Goal: Information Seeking & Learning: Learn about a topic

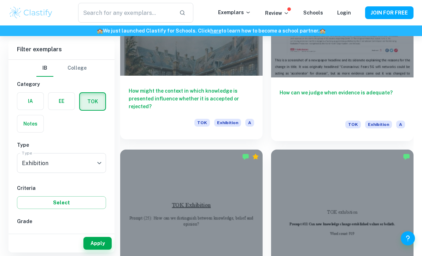
scroll to position [2953, 0]
click at [198, 74] on div at bounding box center [191, 23] width 143 height 107
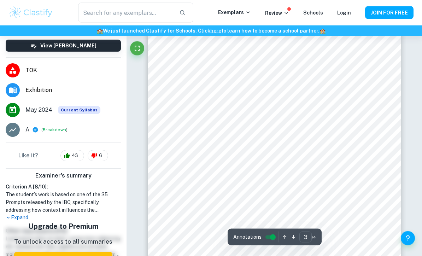
scroll to position [839, 0]
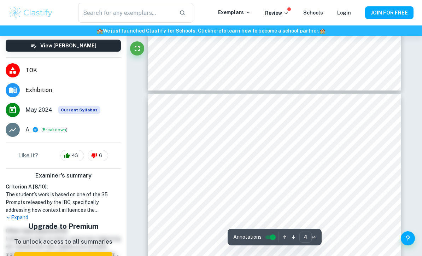
type input "3"
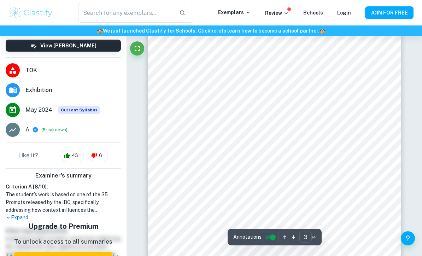
scroll to position [768, 0]
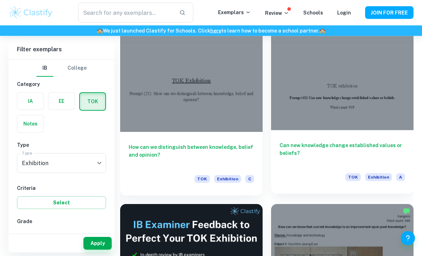
scroll to position [3078, 0]
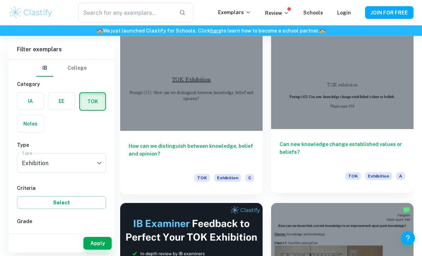
click at [327, 88] on div at bounding box center [342, 76] width 143 height 107
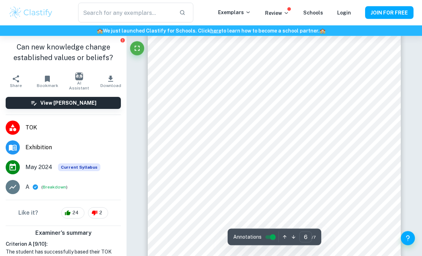
scroll to position [1938, 0]
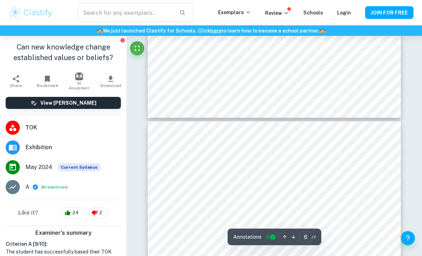
type input "5"
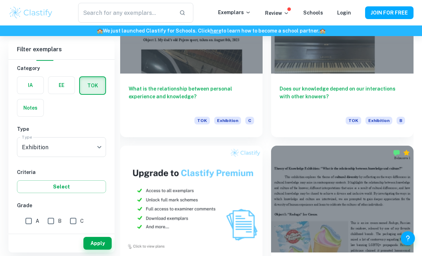
scroll to position [23, 0]
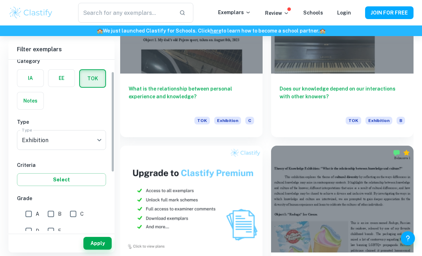
click at [25, 212] on input "A" at bounding box center [29, 214] width 14 height 14
checkbox input "true"
click at [96, 250] on button "Apply" at bounding box center [97, 243] width 28 height 13
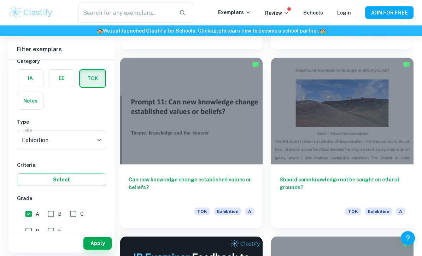
scroll to position [4477, 0]
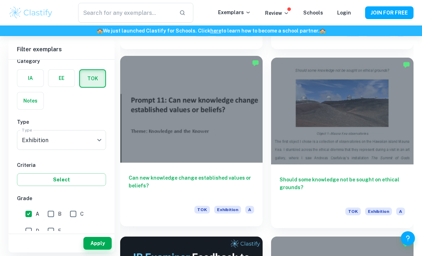
click at [226, 144] on div at bounding box center [191, 109] width 143 height 107
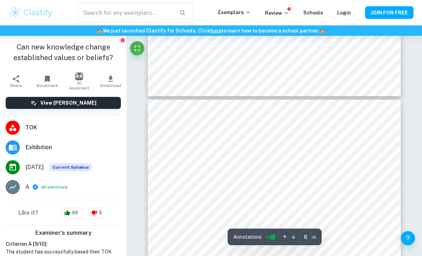
scroll to position [1835, 0]
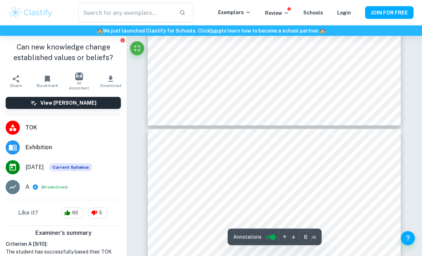
type input "5"
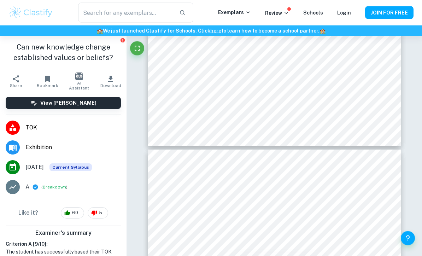
scroll to position [1786, 0]
